Goal: Task Accomplishment & Management: Manage account settings

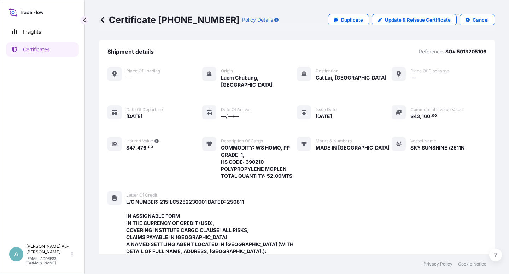
scroll to position [260, 0]
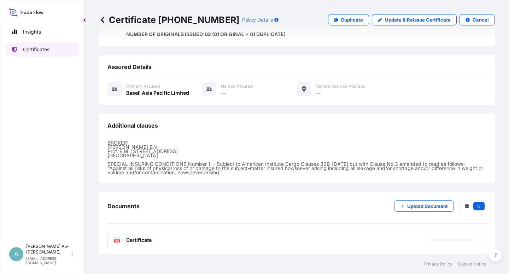
click at [26, 49] on p "Certificates" at bounding box center [36, 49] width 27 height 7
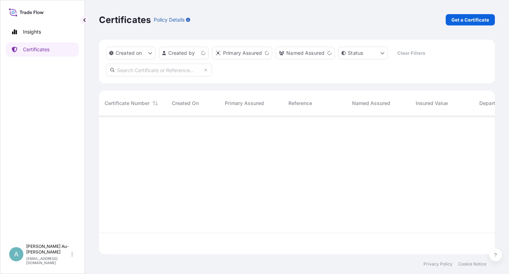
scroll to position [136, 390]
click at [140, 69] on input "text" at bounding box center [159, 70] width 106 height 13
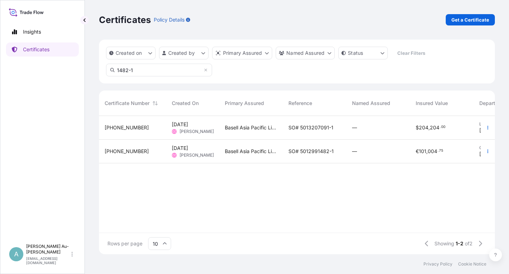
type input "1482-1"
click at [298, 129] on span "SO# 5013207091-1" at bounding box center [311, 127] width 45 height 7
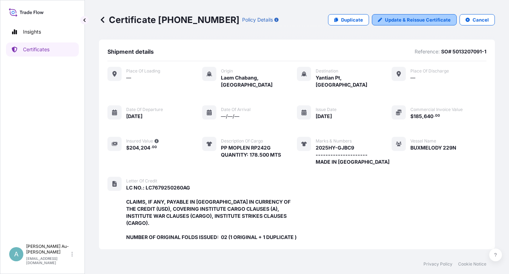
click at [404, 21] on p "Update & Reissue Certificate" at bounding box center [418, 19] width 66 height 7
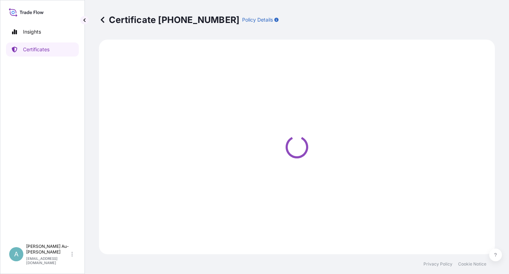
select select "Sea"
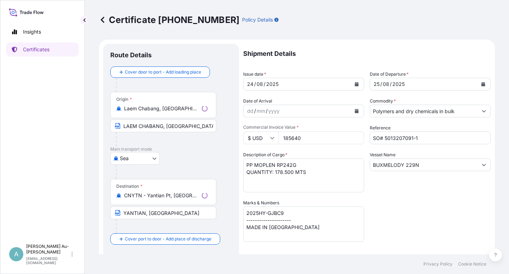
select select "32034"
click at [355, 85] on icon "Calendar" at bounding box center [357, 84] width 4 height 4
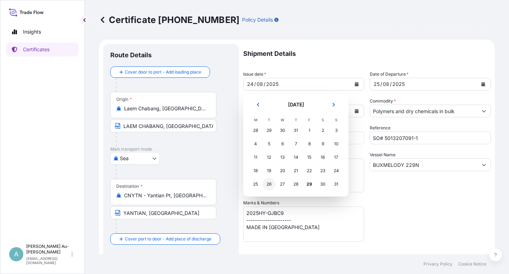
click at [266, 185] on div "26" at bounding box center [269, 184] width 13 height 13
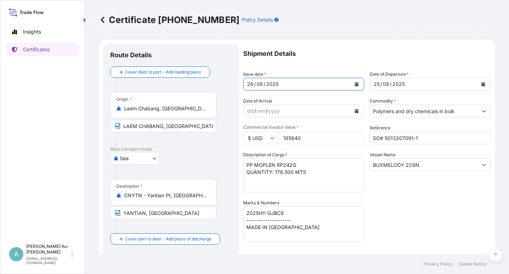
click at [478, 86] on button "Calendar" at bounding box center [483, 83] width 11 height 11
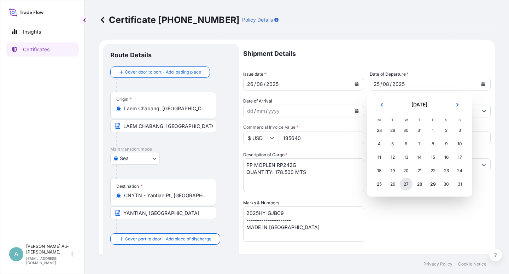
click at [406, 188] on div "27" at bounding box center [406, 184] width 13 height 13
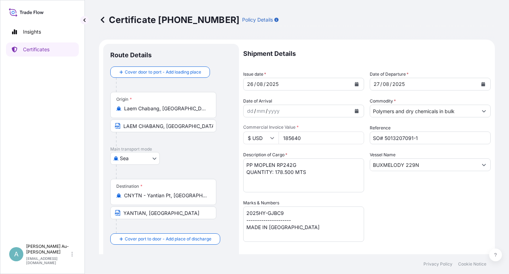
click at [416, 227] on div "Shipment Details Issue date * [DATE] Date of Departure * [DATE] Date of Arrival…" at bounding box center [367, 226] width 248 height 364
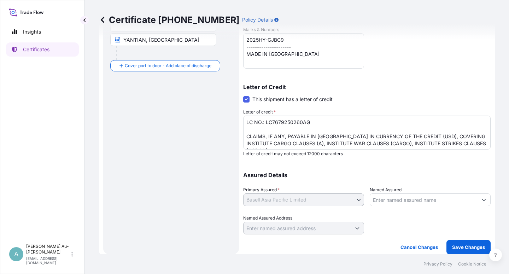
scroll to position [22, 0]
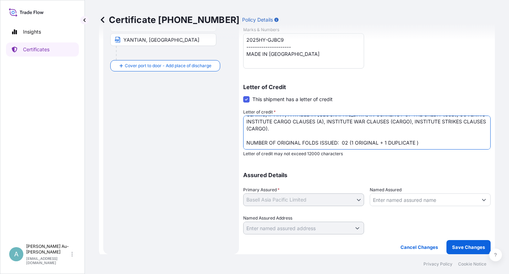
drag, startPoint x: 317, startPoint y: 143, endPoint x: 315, endPoint y: 168, distance: 24.5
click at [318, 144] on textarea "LC NO.: LC7679250260AG CLAIMS, IF ANY, PAYABLE IN [GEOGRAPHIC_DATA] IN CURRENCY…" at bounding box center [367, 133] width 248 height 34
click at [436, 139] on textarea "LC NO.: LC7679250260AG CLAIMS, IF ANY, PAYABLE IN [GEOGRAPHIC_DATA] IN CURRENCY…" at bounding box center [367, 133] width 248 height 34
type textarea "LC NO.: LC7679250260AG CLAIMS, IF ANY, PAYABLE IN [GEOGRAPHIC_DATA] IN CURRENCY…"
click at [458, 244] on p "Save Changes" at bounding box center [468, 247] width 33 height 7
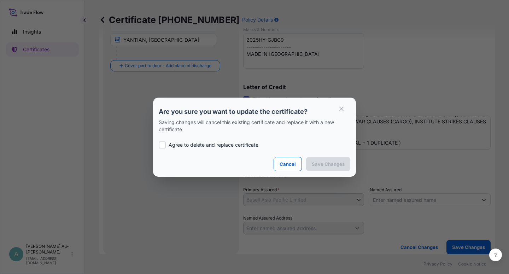
click at [177, 146] on p "Agree to delete and replace certificate" at bounding box center [214, 144] width 90 height 7
checkbox input "true"
click at [330, 162] on p "Save Changes" at bounding box center [328, 164] width 33 height 7
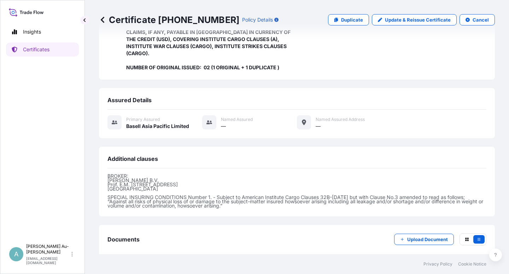
scroll to position [196, 0]
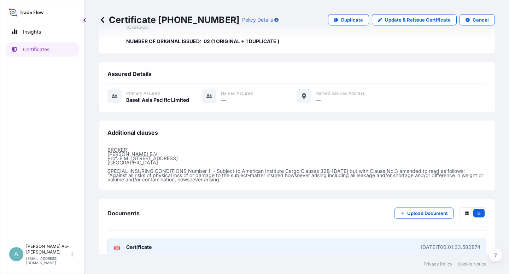
click at [141, 244] on span "Certificate" at bounding box center [138, 247] width 25 height 7
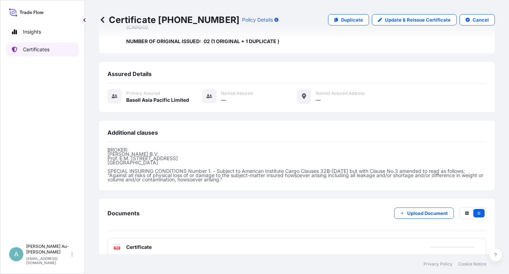
click at [48, 54] on link "Certificates" at bounding box center [42, 49] width 73 height 14
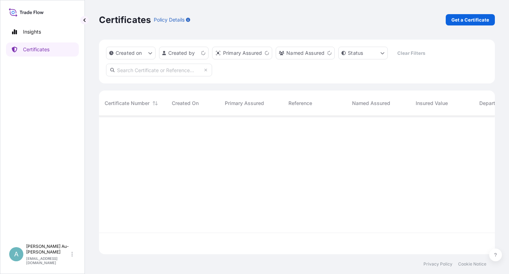
scroll to position [136, 390]
click at [138, 70] on input "text" at bounding box center [159, 70] width 106 height 13
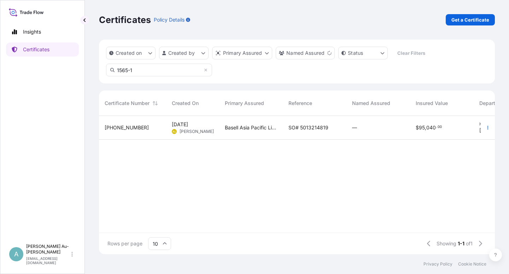
type input "1565-1"
click at [329, 130] on div "SO# 5013214819" at bounding box center [315, 127] width 52 height 7
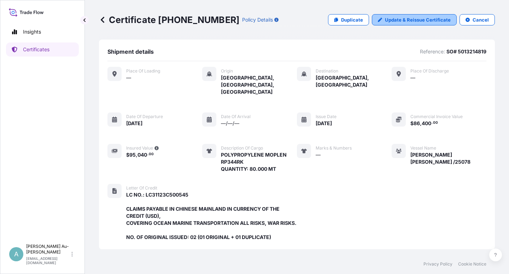
click at [401, 22] on p "Update & Reissue Certificate" at bounding box center [418, 19] width 66 height 7
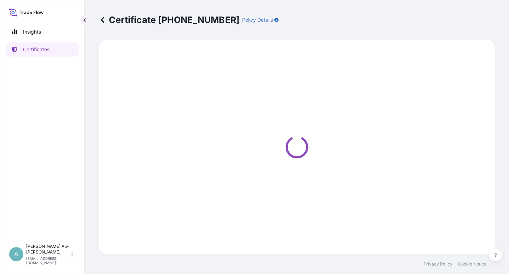
select select "Sea"
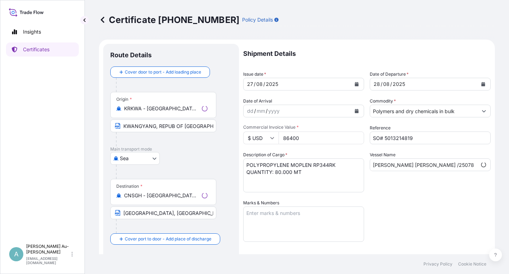
select select "32034"
click at [174, 128] on input "KWANGYANG, REPUB OF [GEOGRAPHIC_DATA]" at bounding box center [163, 126] width 106 height 13
type input "KWANGYANG, [GEOGRAPHIC_DATA]"
click at [355, 85] on icon "Calendar" at bounding box center [357, 84] width 4 height 4
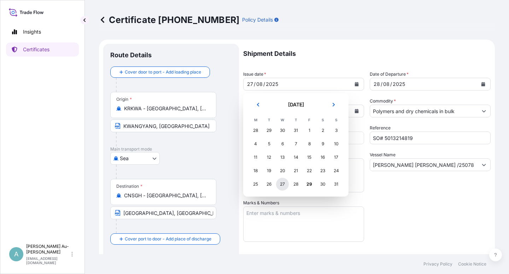
click at [281, 183] on div "27" at bounding box center [282, 184] width 13 height 13
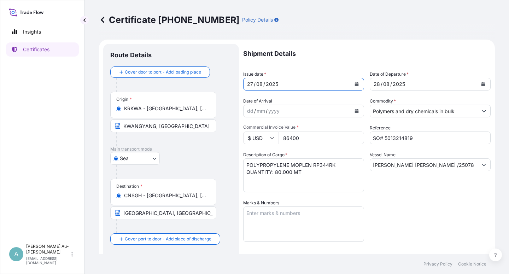
click at [435, 190] on div "Vessel Name [PERSON_NAME] [PERSON_NAME] /25078" at bounding box center [430, 171] width 121 height 41
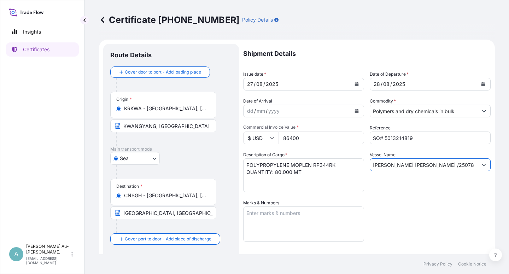
click at [446, 166] on input "[PERSON_NAME] [PERSON_NAME] /25078" at bounding box center [423, 164] width 107 height 13
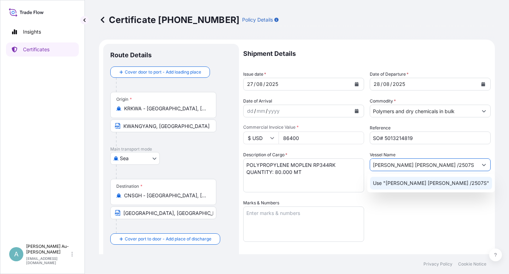
type input "[PERSON_NAME] [PERSON_NAME] /2507S"
click at [441, 220] on div "Shipment Details Issue date * [DATE] Date of Departure * [DATE] Date of Arrival…" at bounding box center [367, 226] width 248 height 364
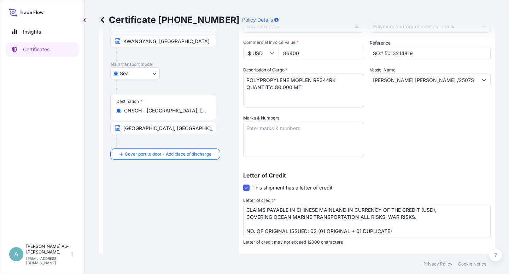
scroll to position [173, 0]
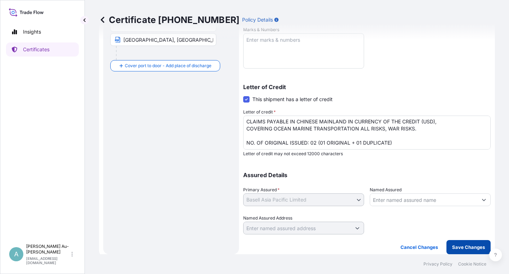
click at [453, 248] on p "Save Changes" at bounding box center [468, 247] width 33 height 7
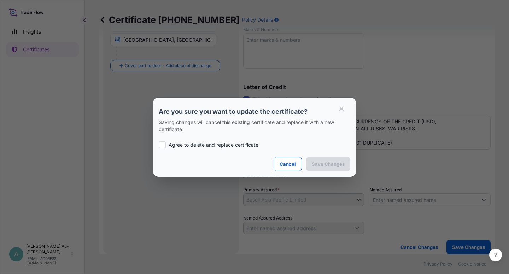
click at [219, 141] on div "Agree to delete and replace certificate" at bounding box center [255, 145] width 192 height 24
click at [219, 144] on p "Agree to delete and replace certificate" at bounding box center [214, 144] width 90 height 7
checkbox input "true"
click at [333, 162] on p "Save Changes" at bounding box center [328, 164] width 33 height 7
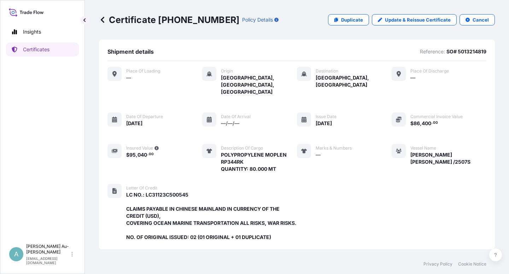
scroll to position [203, 0]
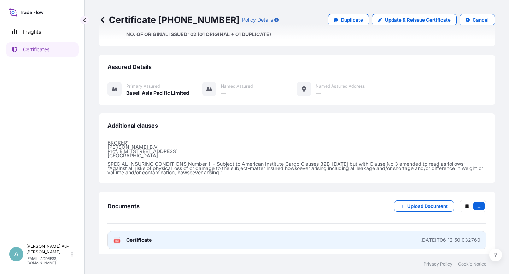
click at [142, 238] on span "Certificate" at bounding box center [138, 240] width 25 height 7
